Goal: Contribute content

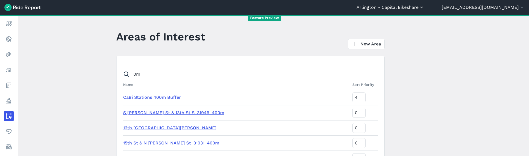
click at [414, 8] on button "Arlington - Capital Bikeshare" at bounding box center [391, 7] width 68 height 7
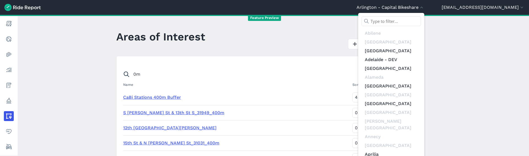
click at [420, 22] on input "text" at bounding box center [392, 21] width 60 height 10
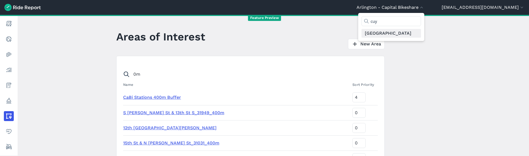
type input "cuy"
click at [421, 34] on link "[GEOGRAPHIC_DATA]" at bounding box center [392, 33] width 60 height 9
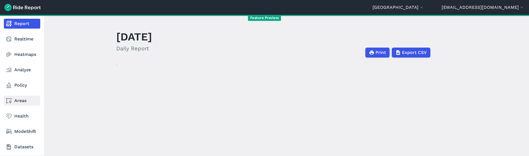
click at [20, 97] on link "Areas" at bounding box center [22, 101] width 36 height 10
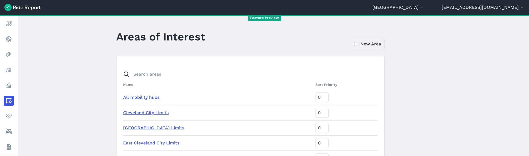
click at [370, 41] on link "New Area" at bounding box center [366, 44] width 37 height 10
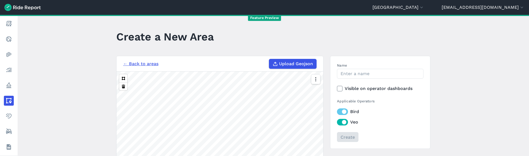
click at [292, 63] on span "Upload Geojson" at bounding box center [296, 64] width 34 height 7
click at [269, 59] on input "Upload Geojson" at bounding box center [269, 59] width 0 height 0
type input "C:\fakepath\rewound-geojson.json"
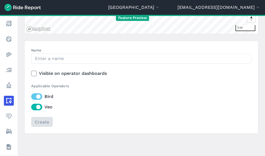
scroll to position [180, 0]
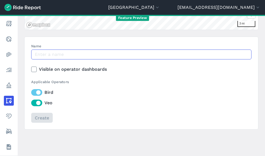
click at [130, 58] on input "Name" at bounding box center [141, 55] width 220 height 10
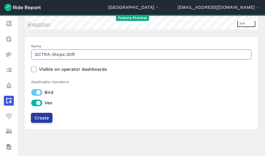
type input "GCTRA-Stops-20ft"
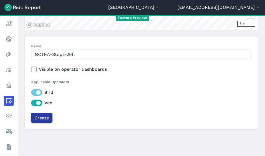
click at [44, 120] on input "Create" at bounding box center [41, 118] width 21 height 10
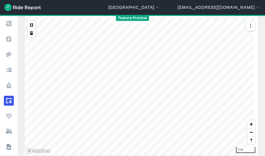
scroll to position [0, 0]
